Goal: Task Accomplishment & Management: Manage account settings

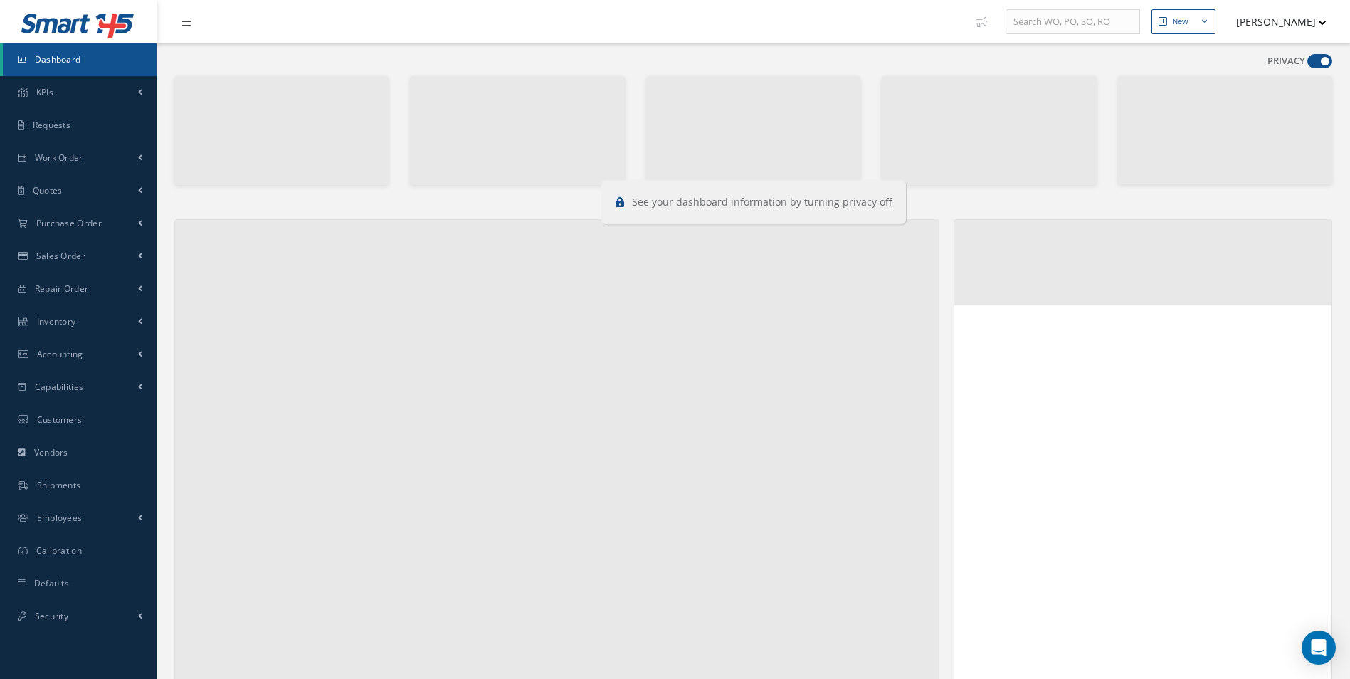
click at [1316, 63] on span at bounding box center [1320, 61] width 25 height 14
click at [1308, 64] on input "checkbox" at bounding box center [1308, 64] width 0 height 0
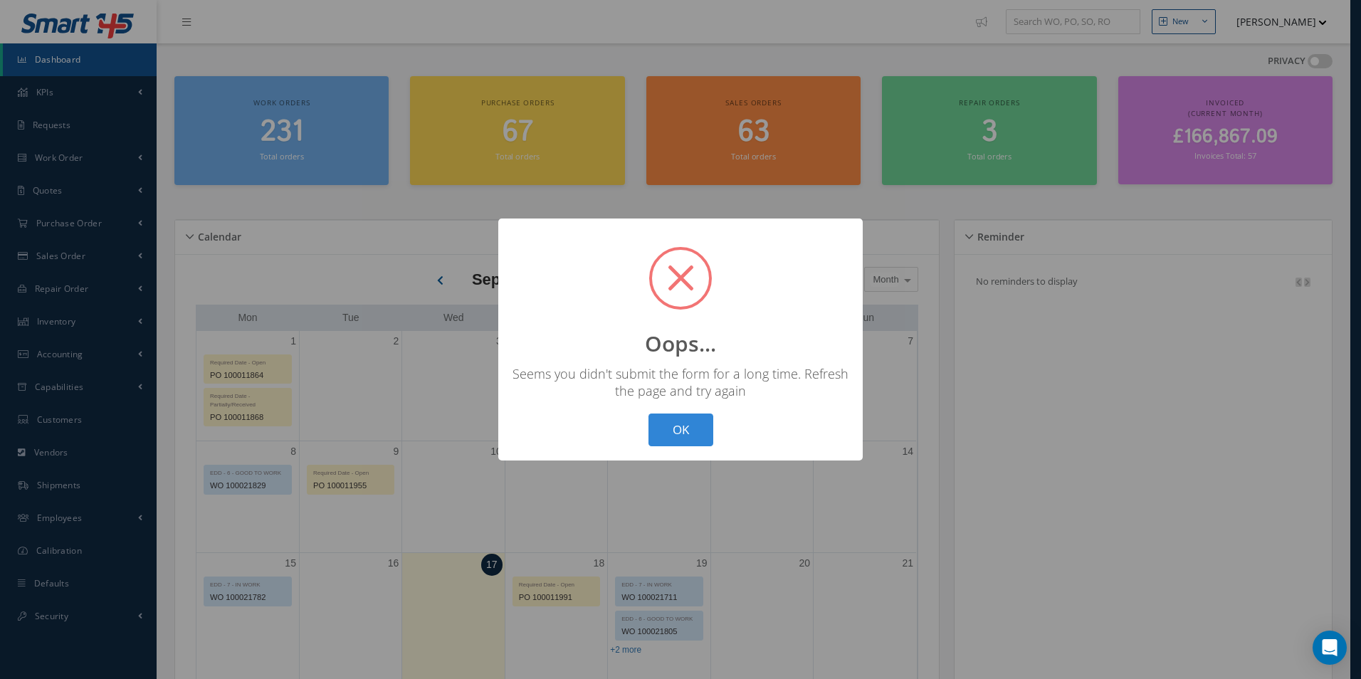
click at [1316, 63] on div "? ! i Oops... × Seems you didn't submit the form for a long time. Refresh the p…" at bounding box center [680, 339] width 1361 height 679
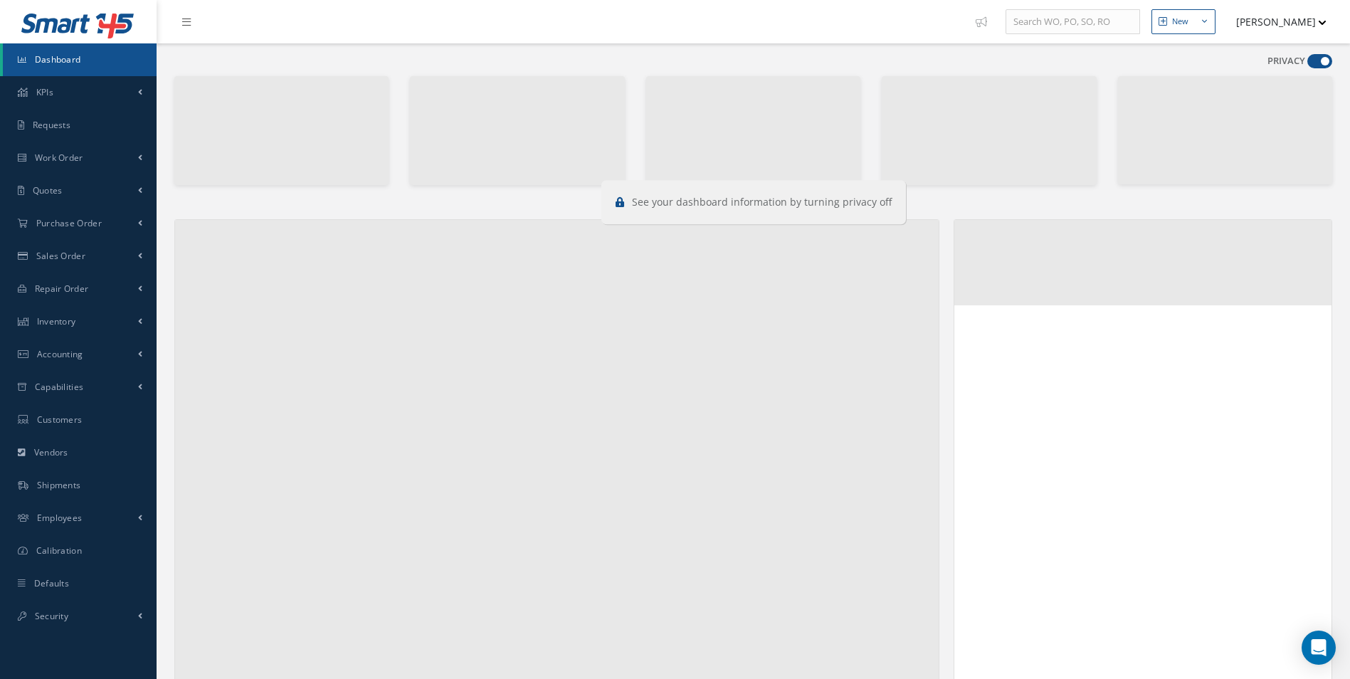
click at [1318, 59] on span at bounding box center [1320, 61] width 25 height 14
click at [1308, 64] on input "checkbox" at bounding box center [1308, 64] width 0 height 0
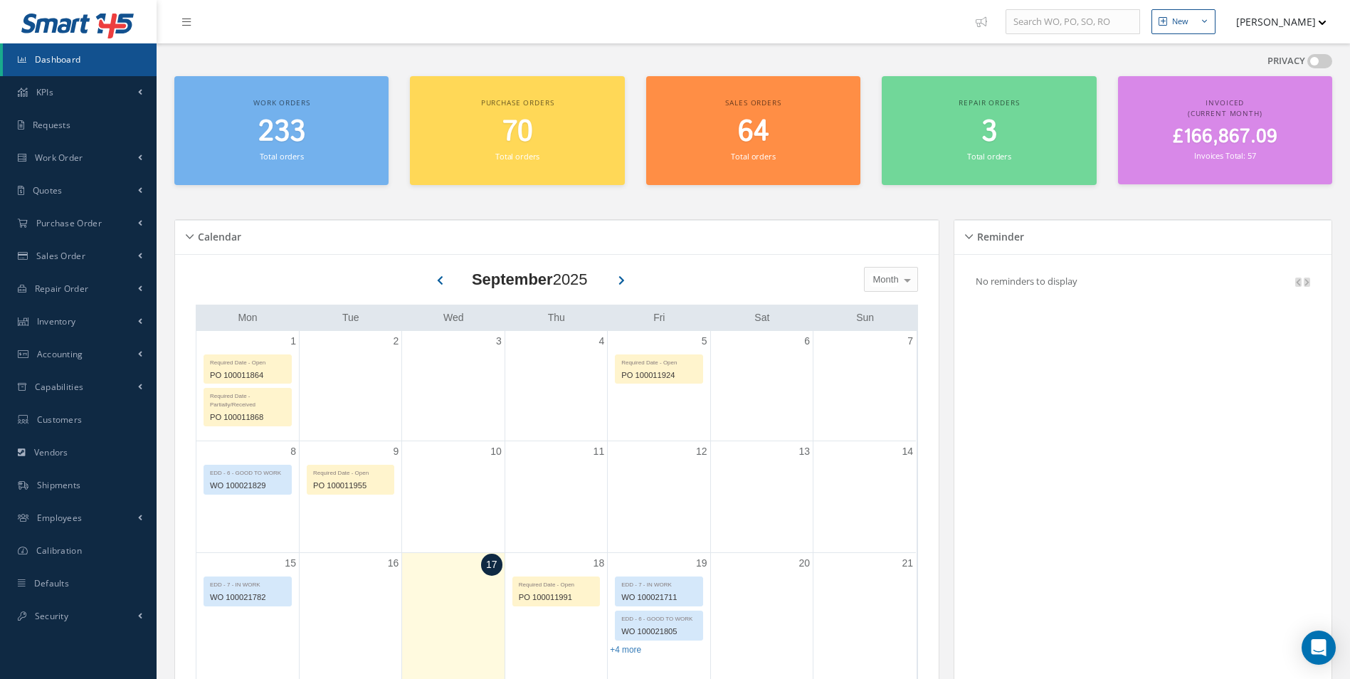
click at [1321, 63] on span at bounding box center [1320, 61] width 25 height 14
click at [1308, 64] on input "checkbox" at bounding box center [1308, 64] width 0 height 0
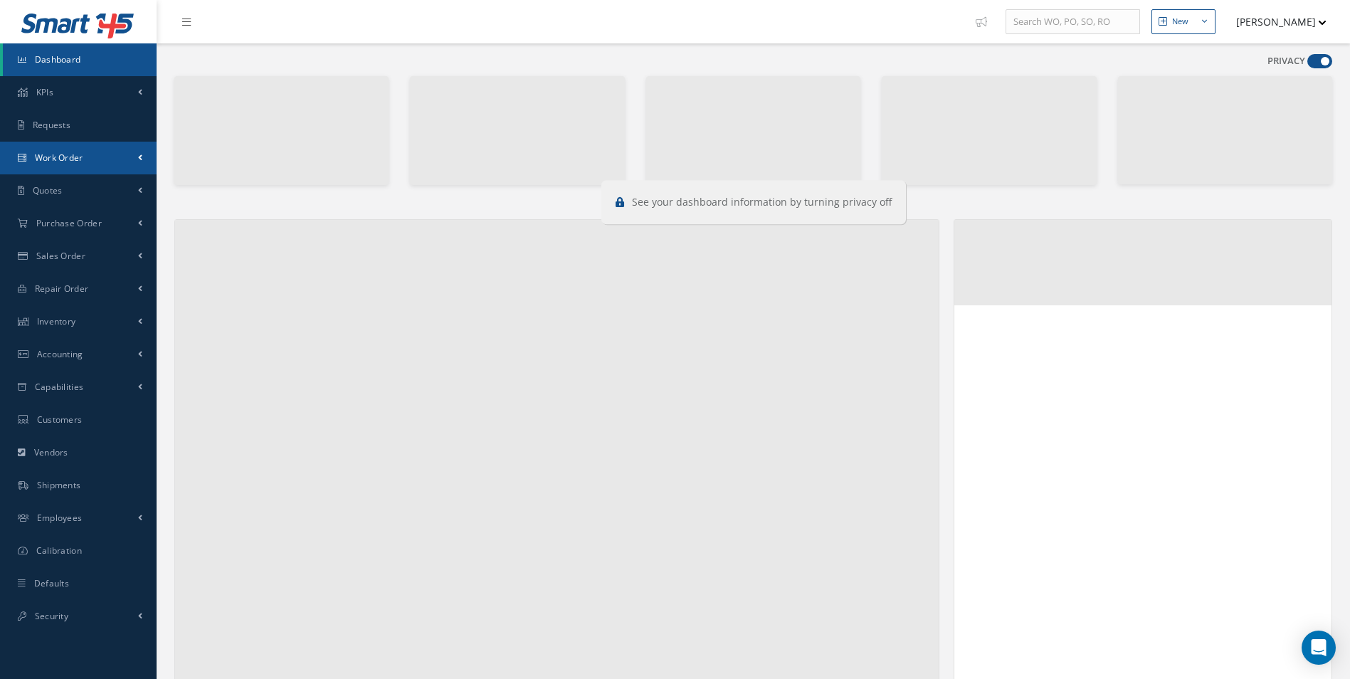
click at [101, 159] on link "Work Order" at bounding box center [78, 158] width 157 height 33
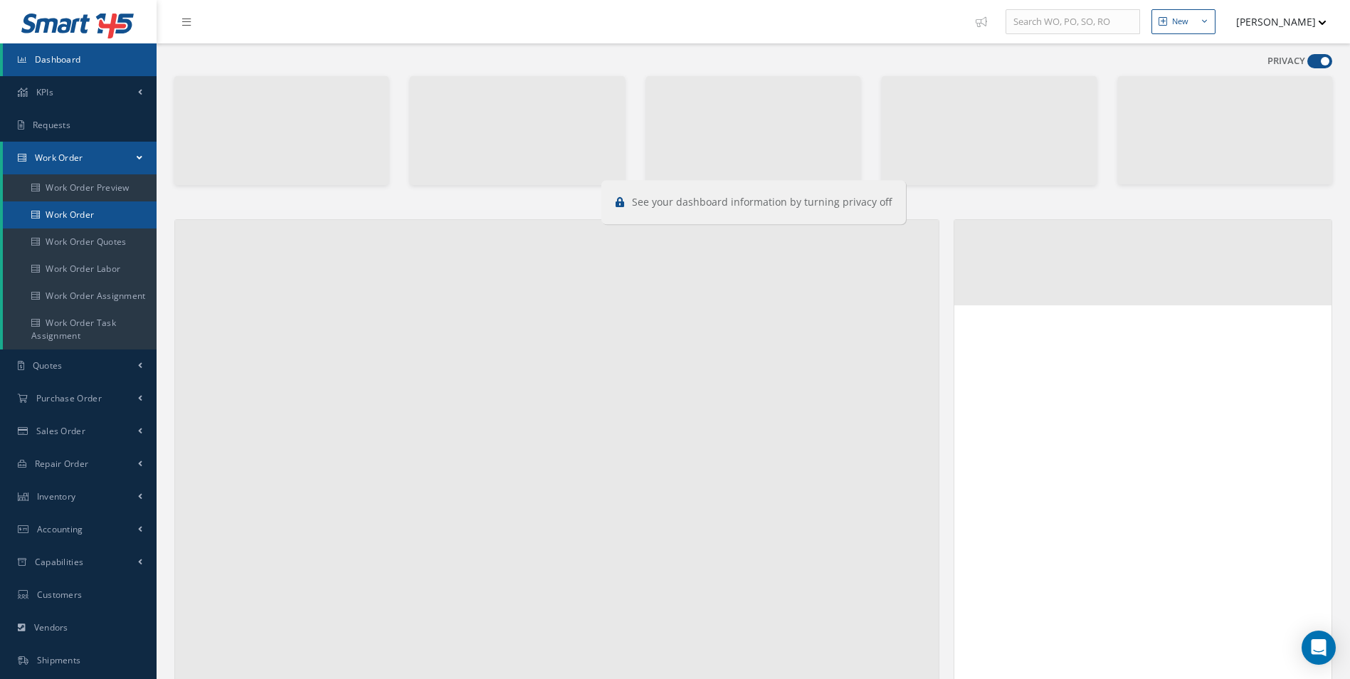
click at [76, 214] on link "Work Order" at bounding box center [80, 214] width 154 height 27
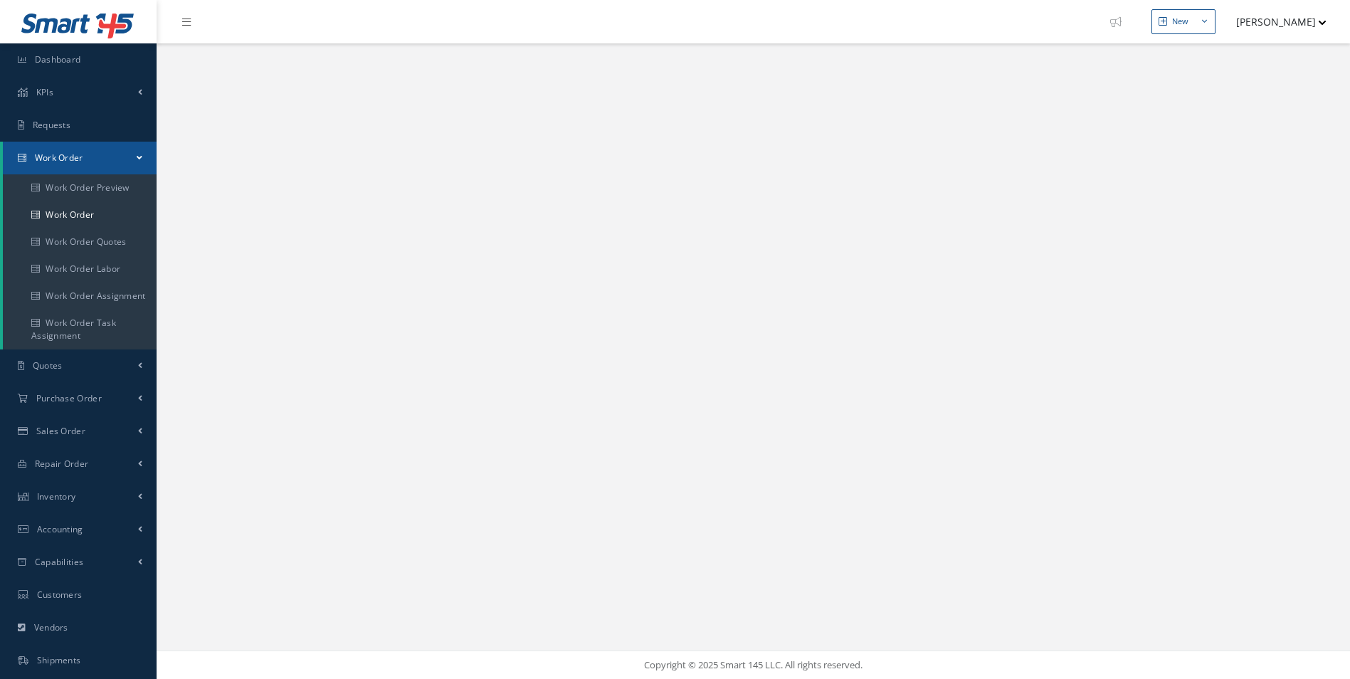
select select "25"
